Goal: Task Accomplishment & Management: Complete application form

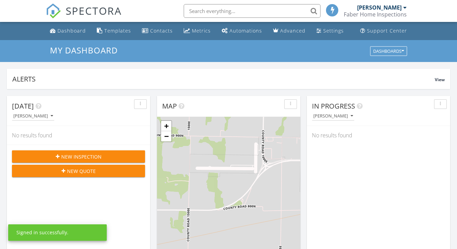
scroll to position [623, 457]
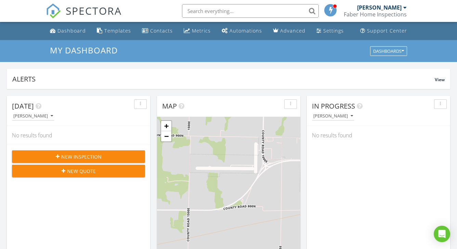
click at [60, 156] on div "New Inspection" at bounding box center [78, 156] width 122 height 7
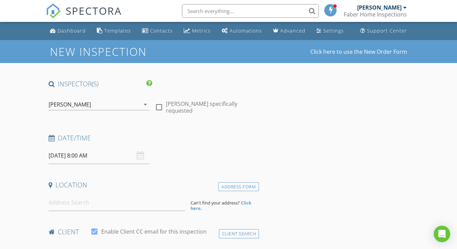
click at [138, 153] on div "[DATE] 8:00 AM" at bounding box center [99, 155] width 101 height 17
click at [143, 155] on div "[DATE] 8:00 AM" at bounding box center [99, 155] width 101 height 17
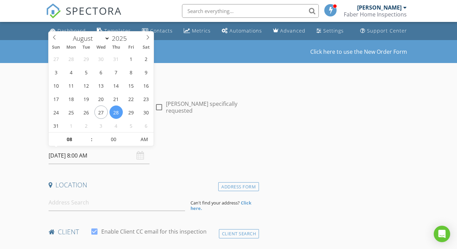
click at [92, 154] on input "[DATE] 8:00 AM" at bounding box center [99, 155] width 101 height 17
click at [91, 138] on span ":" at bounding box center [92, 139] width 2 height 14
type input "09"
type input "[DATE] 9:00 AM"
click at [89, 137] on span at bounding box center [88, 135] width 5 height 7
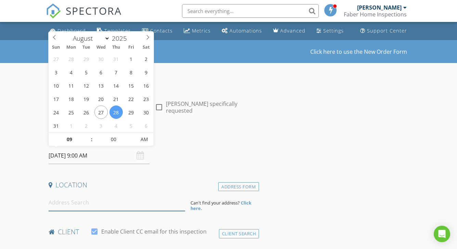
click at [87, 206] on input at bounding box center [117, 202] width 137 height 17
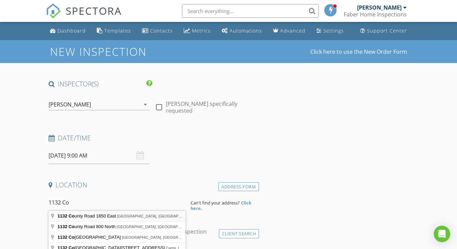
type input "[STREET_ADDRESS]"
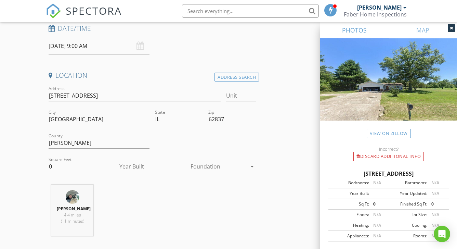
scroll to position [111, 0]
click at [93, 165] on input "0" at bounding box center [82, 164] width 66 height 11
type input "1480"
click at [184, 184] on div "[PERSON_NAME] 4.4 miles (11 minutes)" at bounding box center [152, 211] width 213 height 57
click at [165, 166] on input "Year Built" at bounding box center [152, 164] width 66 height 11
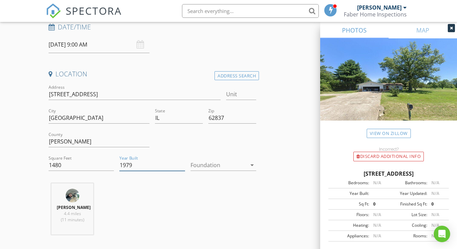
type input "1979"
click at [227, 166] on div at bounding box center [218, 164] width 56 height 11
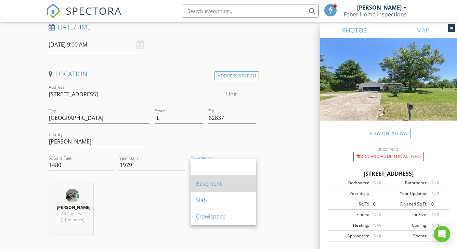
click at [225, 188] on div "Basement" at bounding box center [223, 183] width 55 height 16
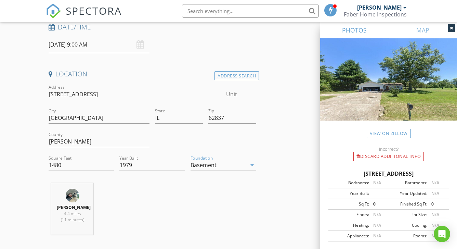
click at [199, 198] on div "[PERSON_NAME] 4.4 miles (11 minutes)" at bounding box center [152, 211] width 213 height 57
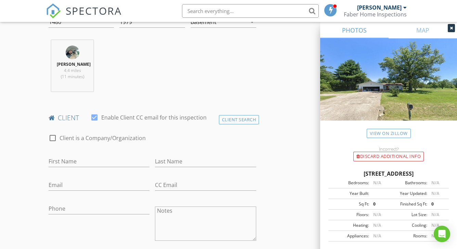
scroll to position [257, 0]
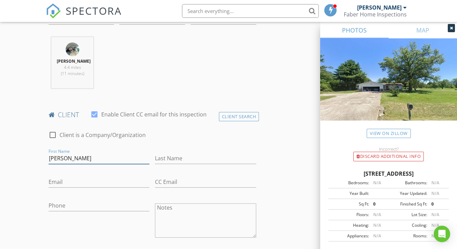
type input "[PERSON_NAME]"
type input "Best"
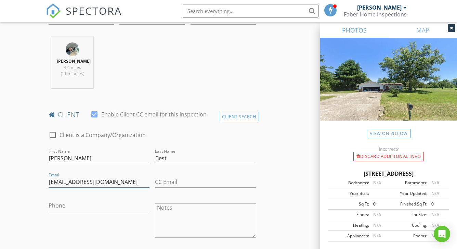
type input "[EMAIL_ADDRESS][DOMAIN_NAME]"
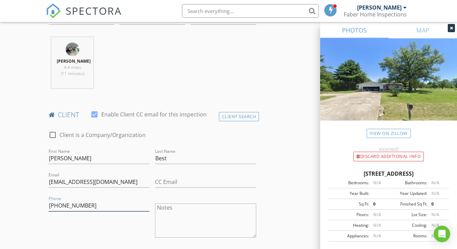
type input "[PHONE_NUMBER]"
click at [106, 219] on div "Phone [PHONE_NUMBER]" at bounding box center [99, 220] width 107 height 53
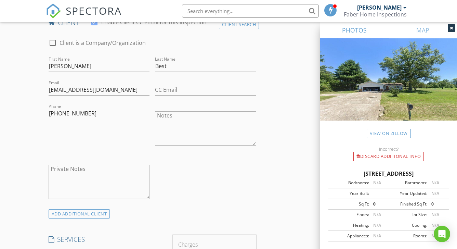
scroll to position [437, 0]
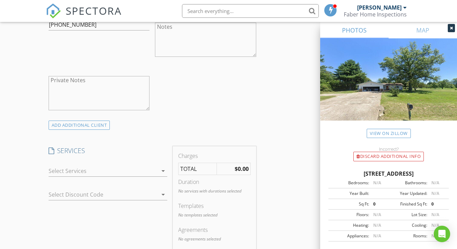
click at [114, 172] on div at bounding box center [103, 170] width 109 height 11
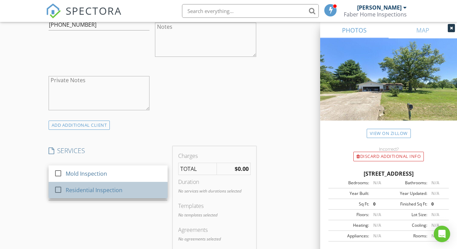
click at [111, 186] on div "Residential Inspection" at bounding box center [94, 190] width 57 height 8
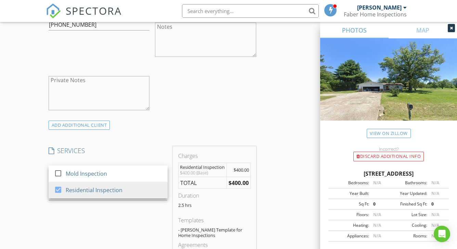
click at [112, 207] on div "SERVICES check_box_outline_blank Mold Inspection check_box Residential Inspecti…" at bounding box center [108, 210] width 124 height 129
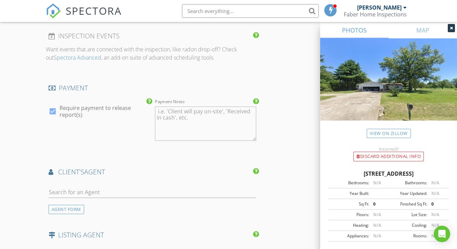
scroll to position [700, 0]
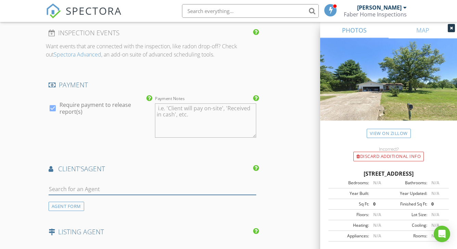
click at [113, 187] on input "text" at bounding box center [153, 188] width 208 height 11
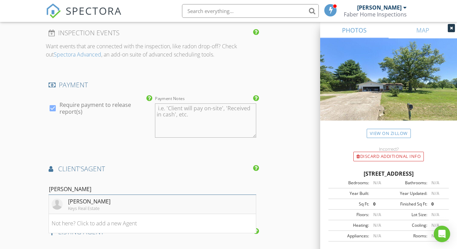
type input "[PERSON_NAME]"
click at [107, 207] on div "Keys Real Estate" at bounding box center [89, 207] width 42 height 5
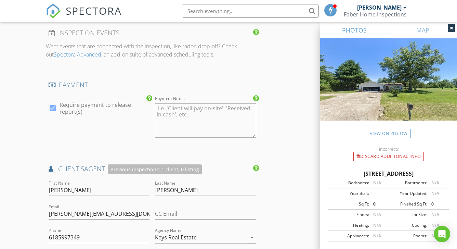
click at [285, 184] on div "INSPECTOR(S) check_box [PERSON_NAME] PRIMARY [PERSON_NAME] arrow_drop_down chec…" at bounding box center [229, 22] width 366 height 1287
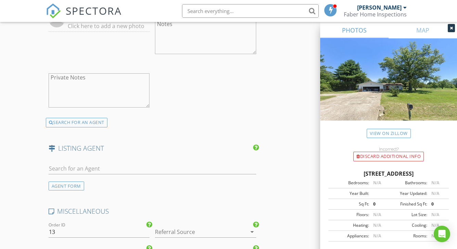
scroll to position [940, 0]
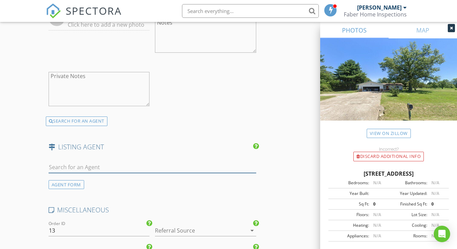
click at [177, 163] on input "text" at bounding box center [153, 166] width 208 height 11
type input "[PERSON_NAME]"
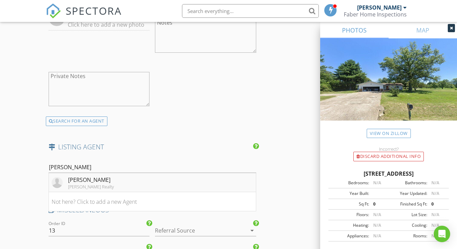
click at [169, 184] on li "[PERSON_NAME] Realty" at bounding box center [152, 182] width 207 height 19
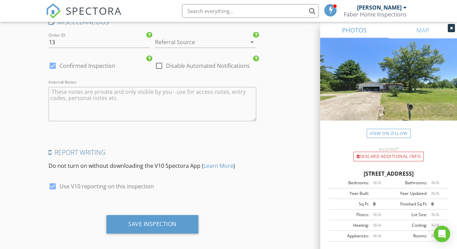
scroll to position [1284, 0]
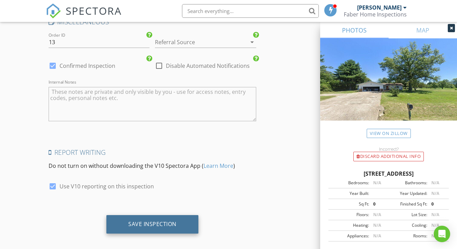
click at [192, 223] on div "Save Inspection" at bounding box center [152, 224] width 92 height 18
